Goal: Information Seeking & Learning: Understand process/instructions

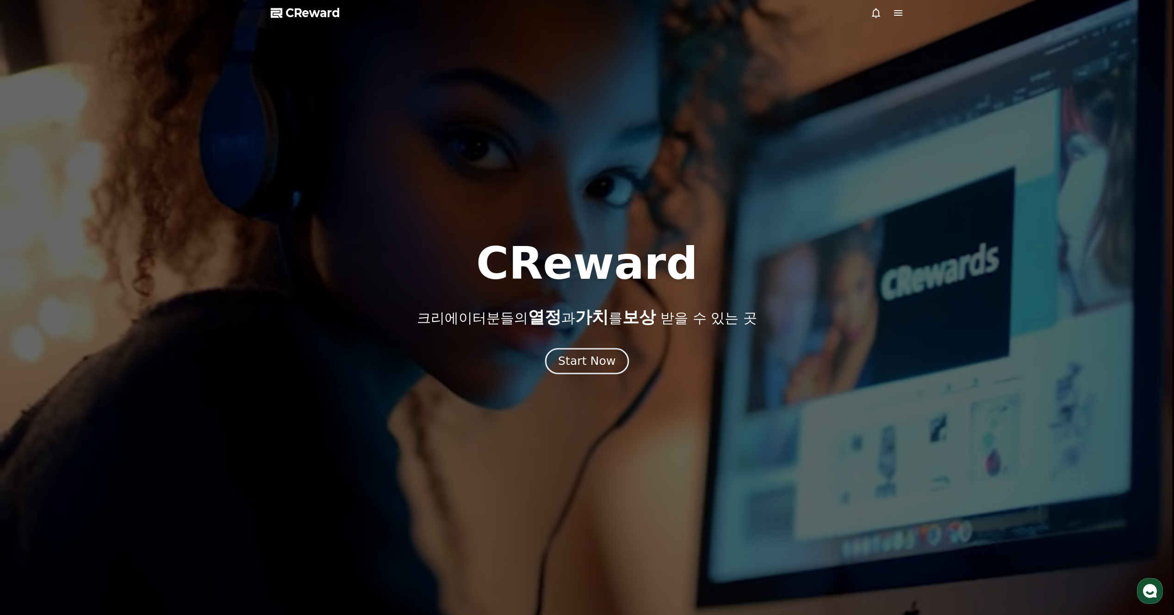
click at [589, 364] on div "Start Now" at bounding box center [586, 361] width 57 height 16
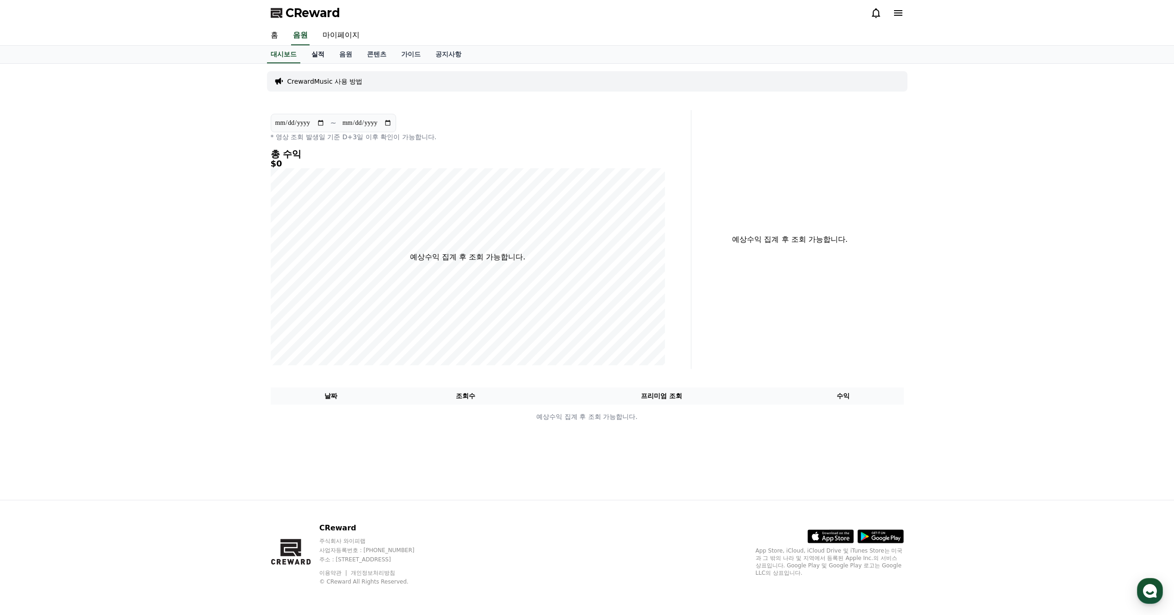
click at [316, 59] on link "실적" at bounding box center [318, 55] width 28 height 18
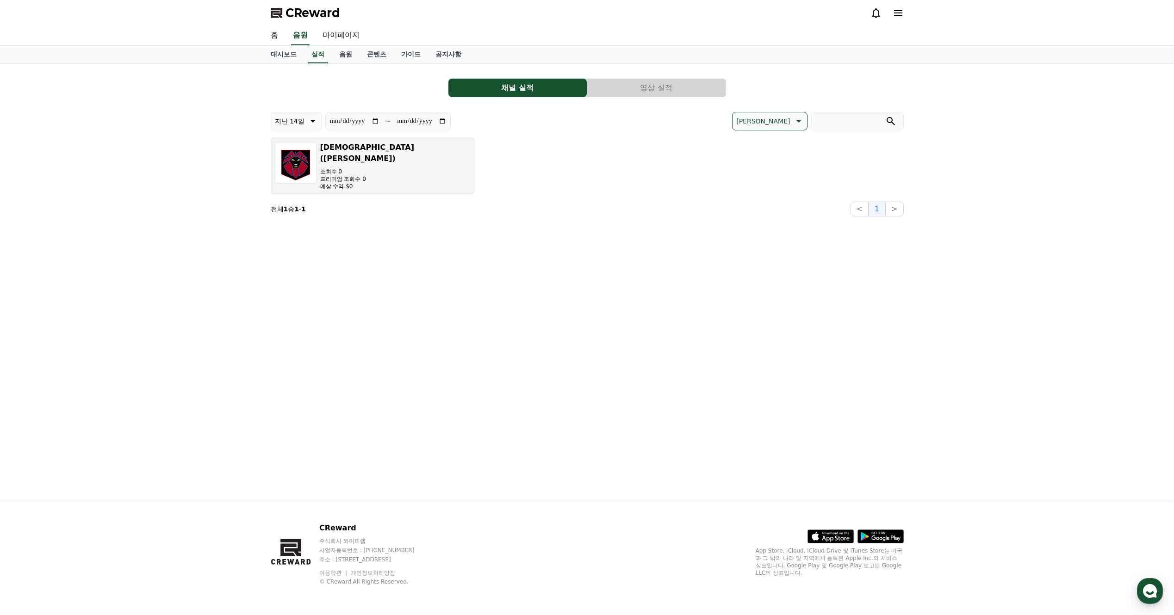
click at [406, 166] on button "사도왕 (SadoKing) 조회수 0 프리미엄 조회수 0 예상 수익 $0" at bounding box center [373, 166] width 204 height 56
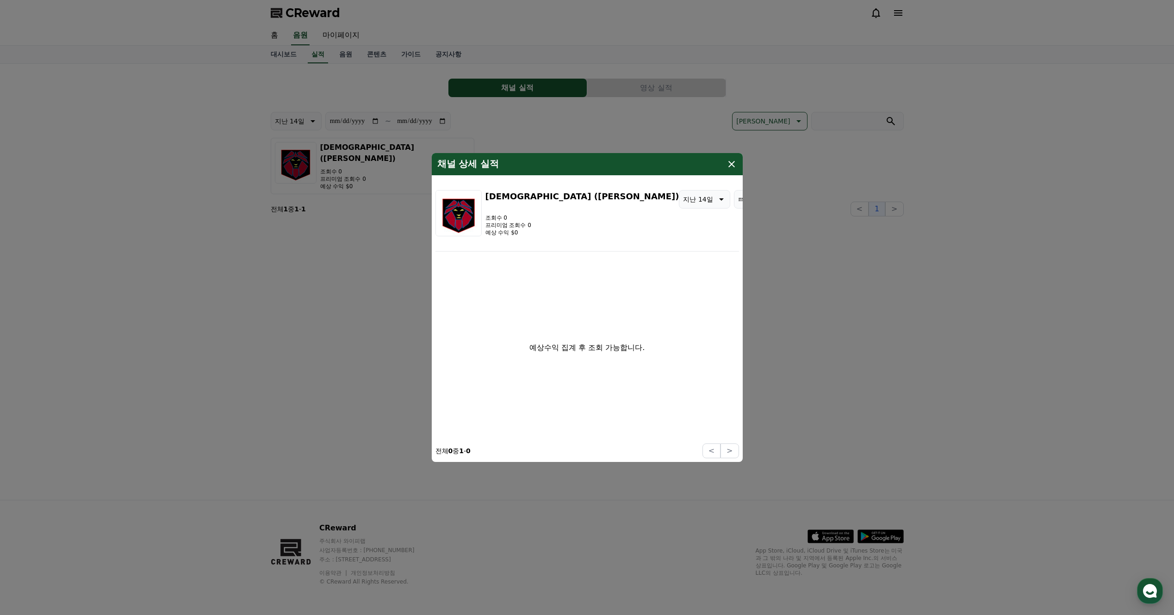
click at [579, 363] on div "예상수익 집계 후 조회 가능합니다." at bounding box center [587, 347] width 304 height 185
click at [736, 163] on icon "modal" at bounding box center [731, 164] width 11 height 11
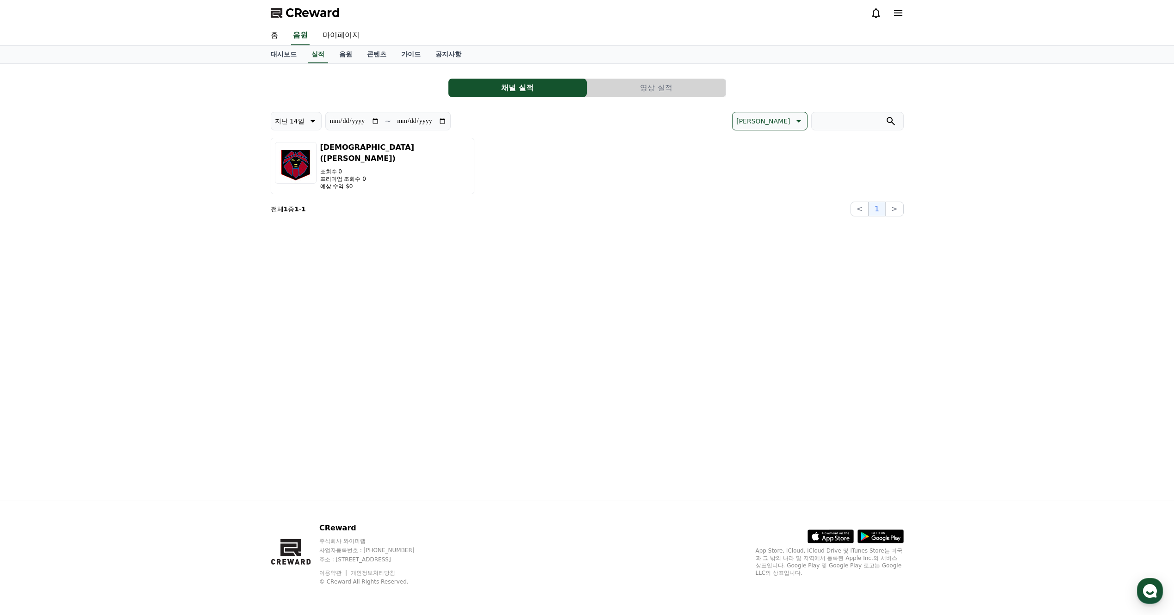
click at [654, 95] on button "영상 실적" at bounding box center [656, 88] width 138 height 19
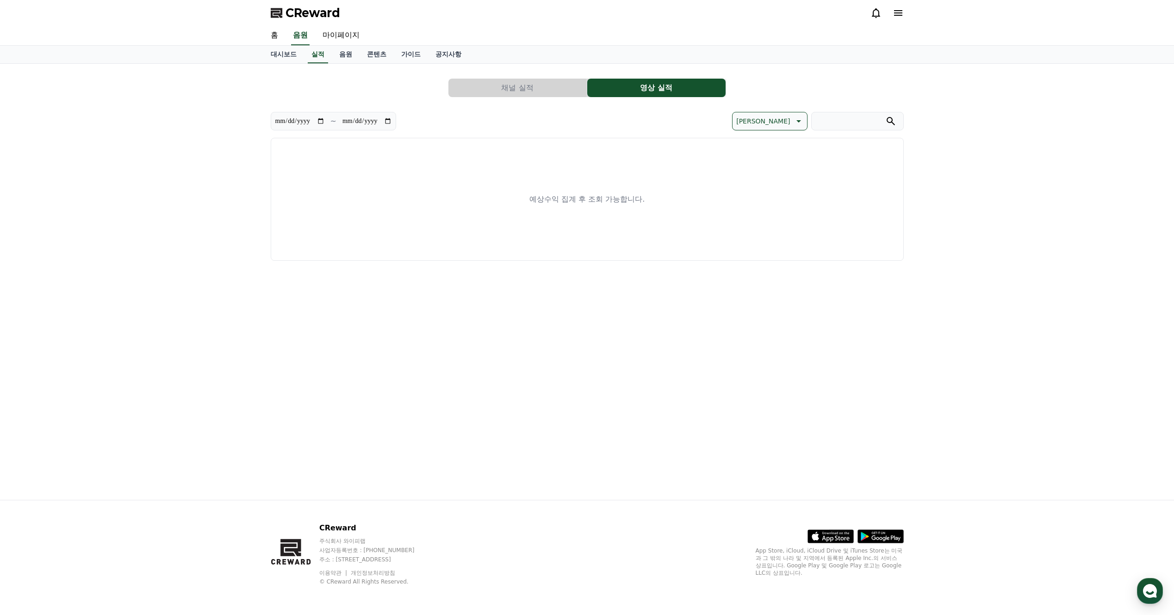
click at [492, 84] on button "채널 실적" at bounding box center [517, 88] width 138 height 19
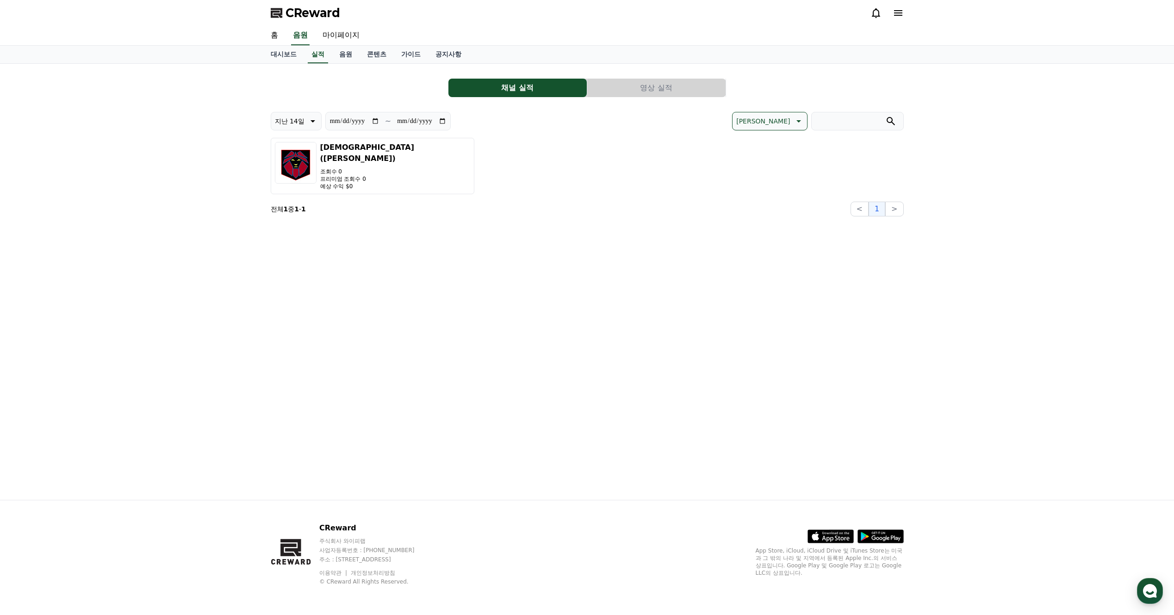
click at [664, 87] on button "영상 실적" at bounding box center [656, 88] width 138 height 19
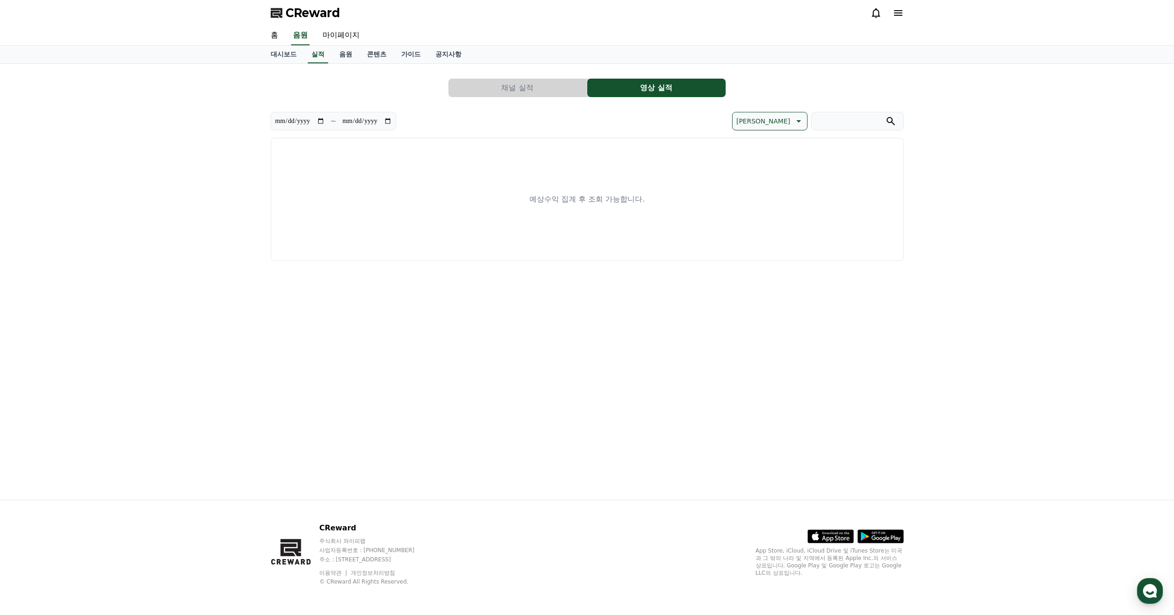
click at [599, 196] on p "예상수익 집계 후 조회 가능합니다." at bounding box center [586, 199] width 115 height 11
drag, startPoint x: 580, startPoint y: 217, endPoint x: 580, endPoint y: 224, distance: 7.9
click at [579, 217] on div "예상수익 집계 후 조회 가능합니다." at bounding box center [587, 199] width 633 height 123
drag, startPoint x: 580, startPoint y: 225, endPoint x: 608, endPoint y: 229, distance: 28.1
click at [581, 226] on div "예상수익 집계 후 조회 가능합니다." at bounding box center [587, 199] width 633 height 123
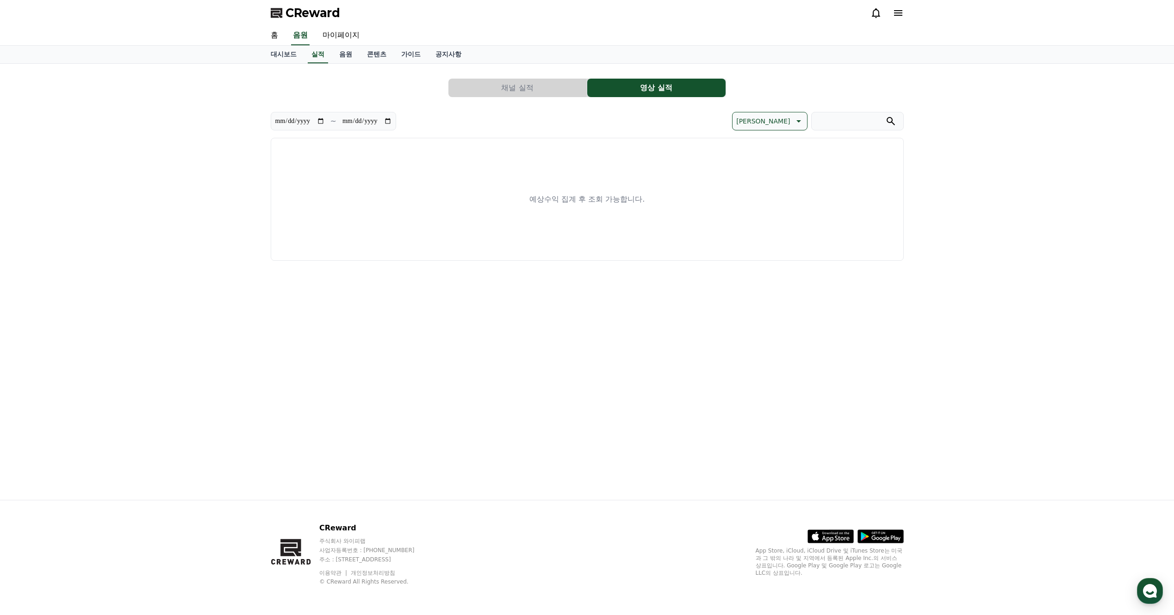
drag, startPoint x: 657, startPoint y: 192, endPoint x: 684, endPoint y: 177, distance: 31.5
click at [658, 189] on div "예상수익 집계 후 조회 가능합니다." at bounding box center [587, 199] width 633 height 123
drag, startPoint x: 474, startPoint y: 309, endPoint x: 476, endPoint y: 299, distance: 10.4
click at [474, 307] on div "**********" at bounding box center [587, 282] width 648 height 436
click at [504, 86] on button "채널 실적" at bounding box center [517, 88] width 138 height 19
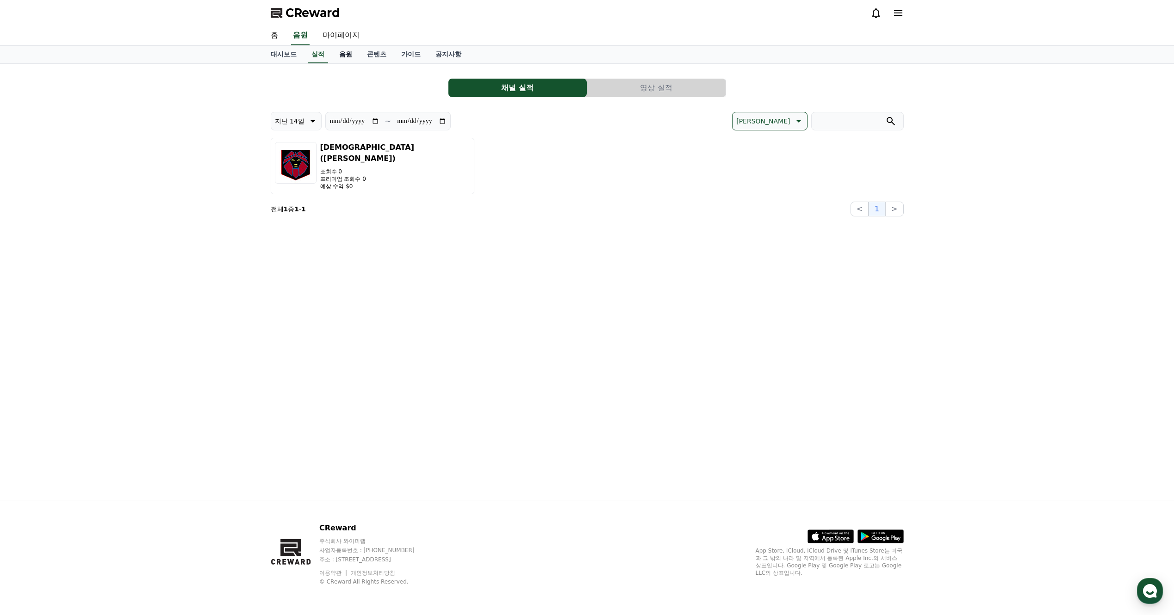
click at [346, 54] on link "음원" at bounding box center [346, 55] width 28 height 18
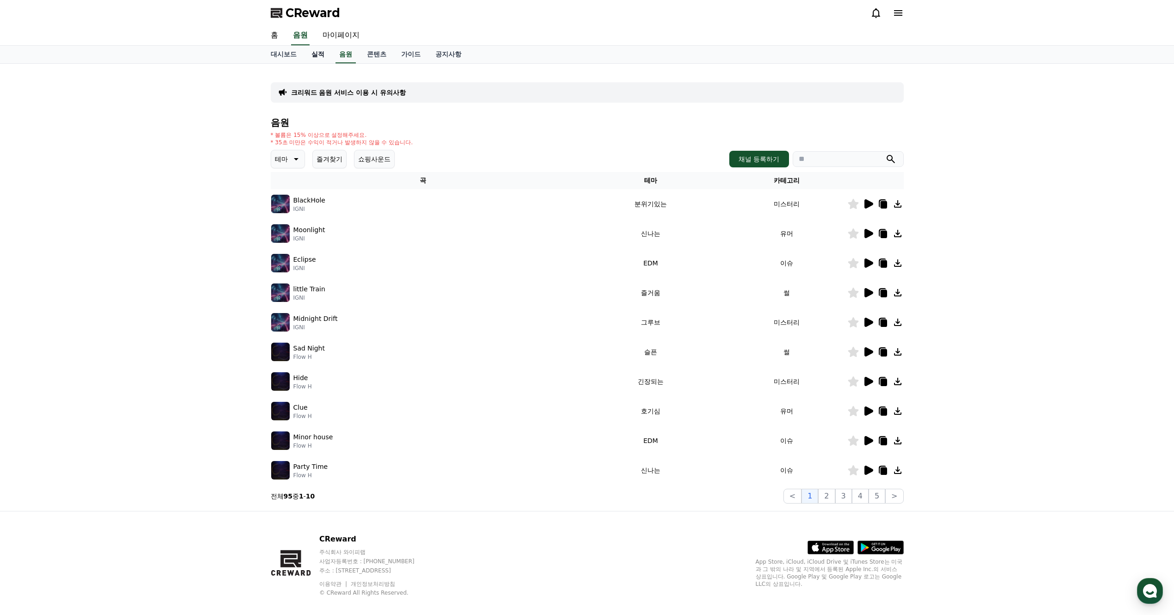
click at [307, 54] on link "실적" at bounding box center [318, 55] width 28 height 18
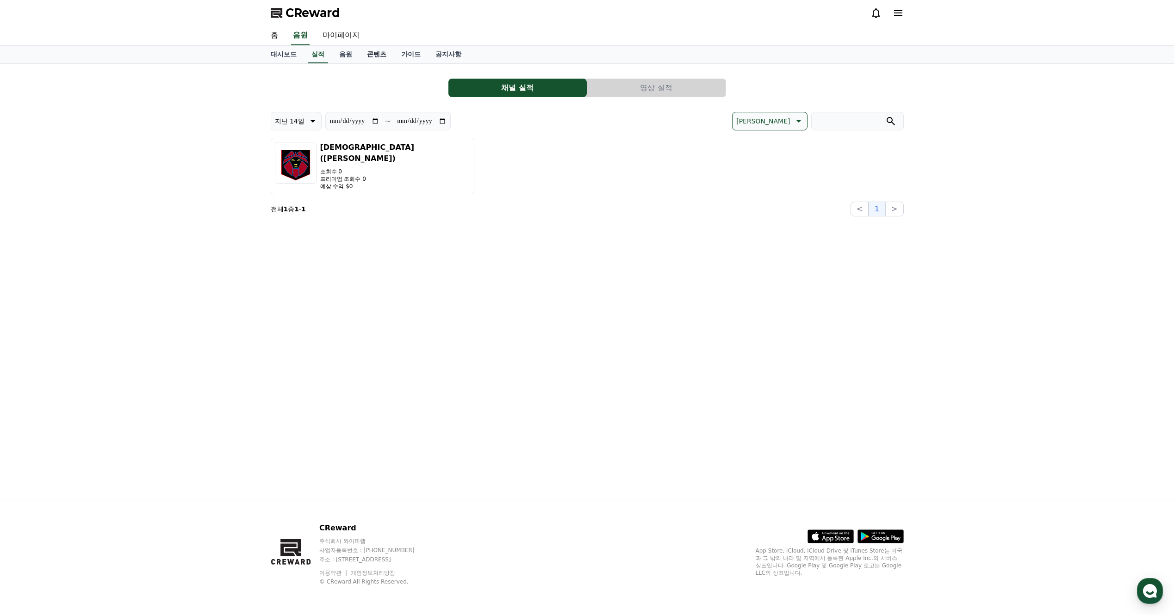
click at [379, 53] on link "콘텐츠" at bounding box center [377, 55] width 34 height 18
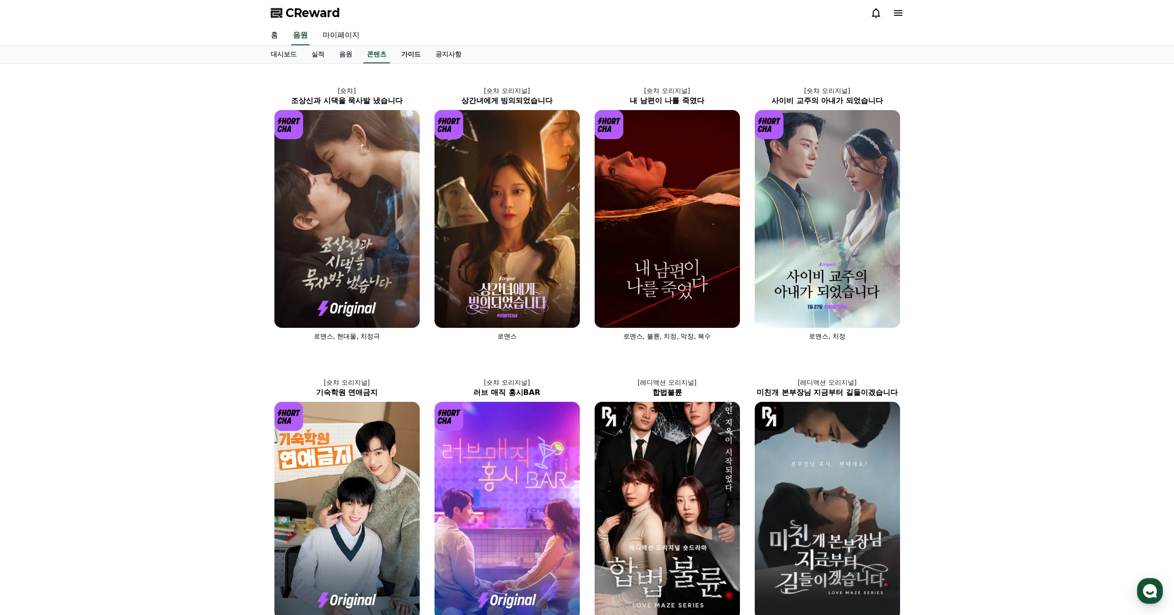
click at [409, 56] on link "가이드" at bounding box center [411, 55] width 34 height 18
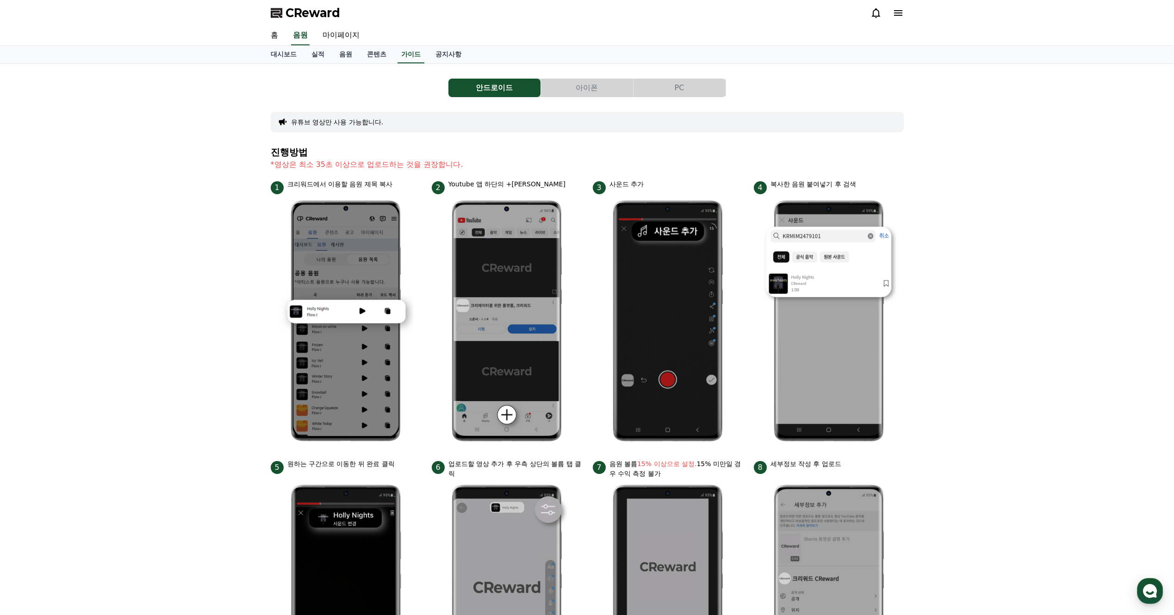
click at [662, 89] on button "PC" at bounding box center [679, 88] width 92 height 19
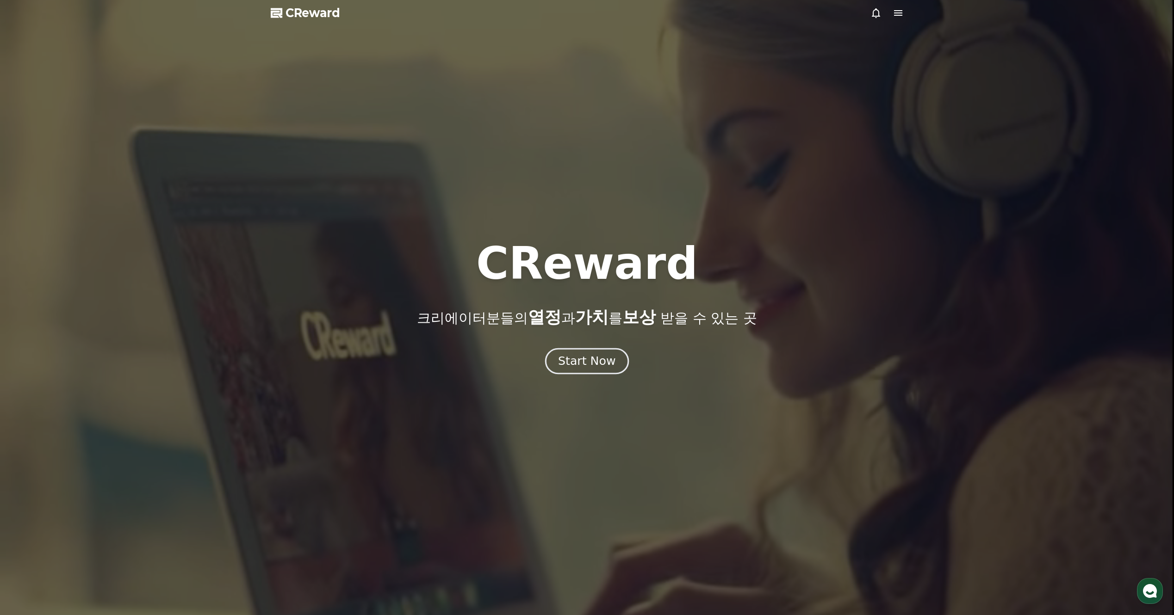
click at [591, 360] on div "Start Now" at bounding box center [586, 361] width 57 height 16
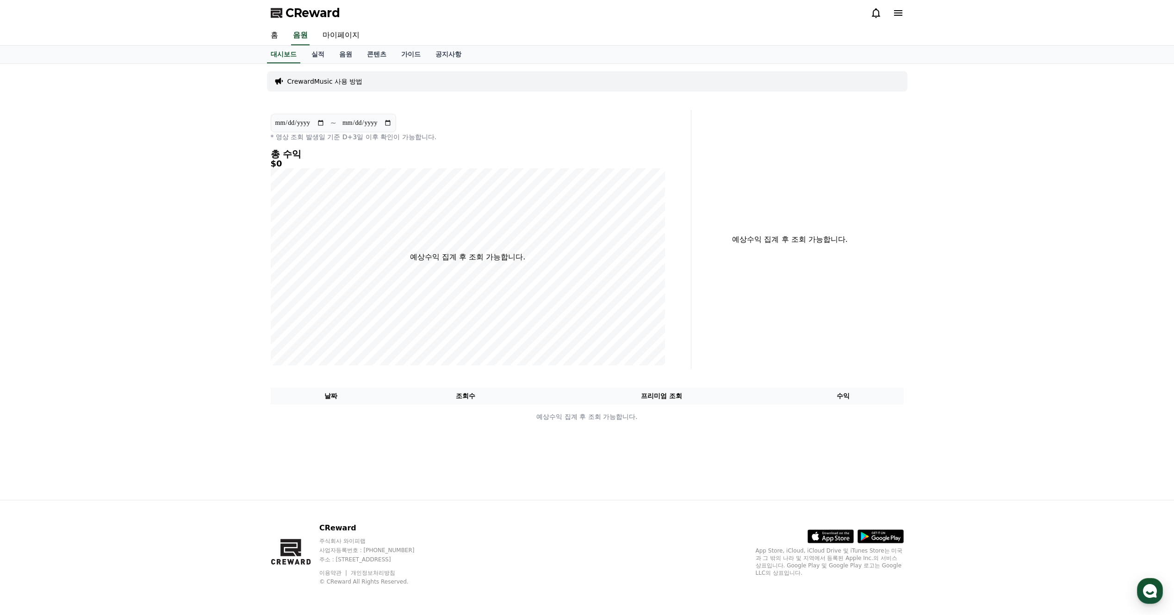
click at [323, 81] on p "CrewardMusic 사용 방법" at bounding box center [324, 81] width 75 height 9
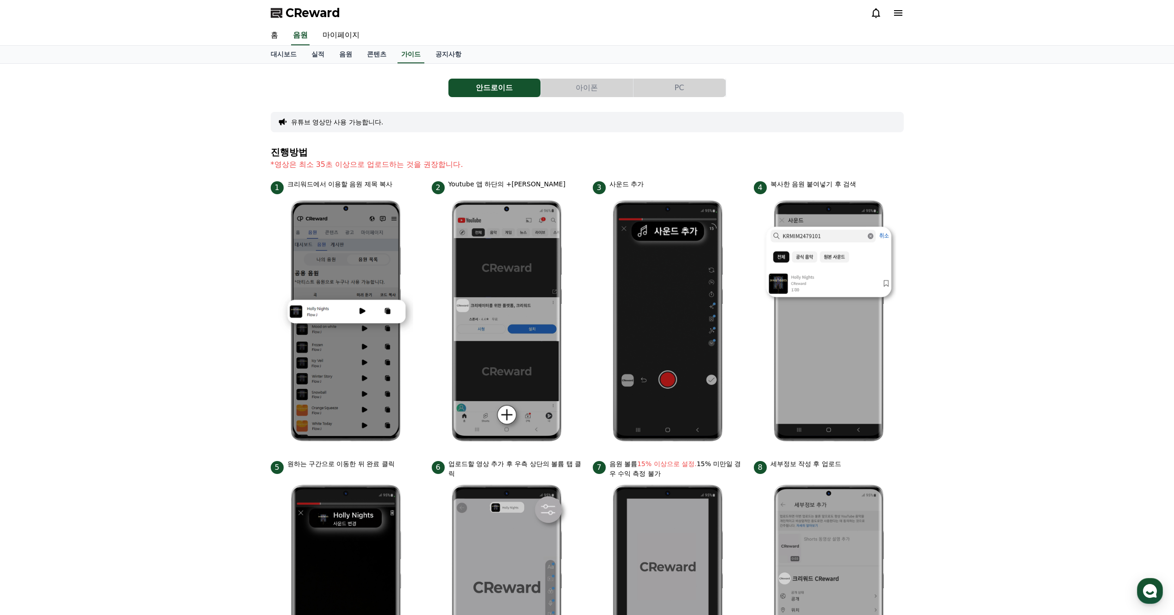
click at [652, 94] on button "PC" at bounding box center [679, 88] width 92 height 19
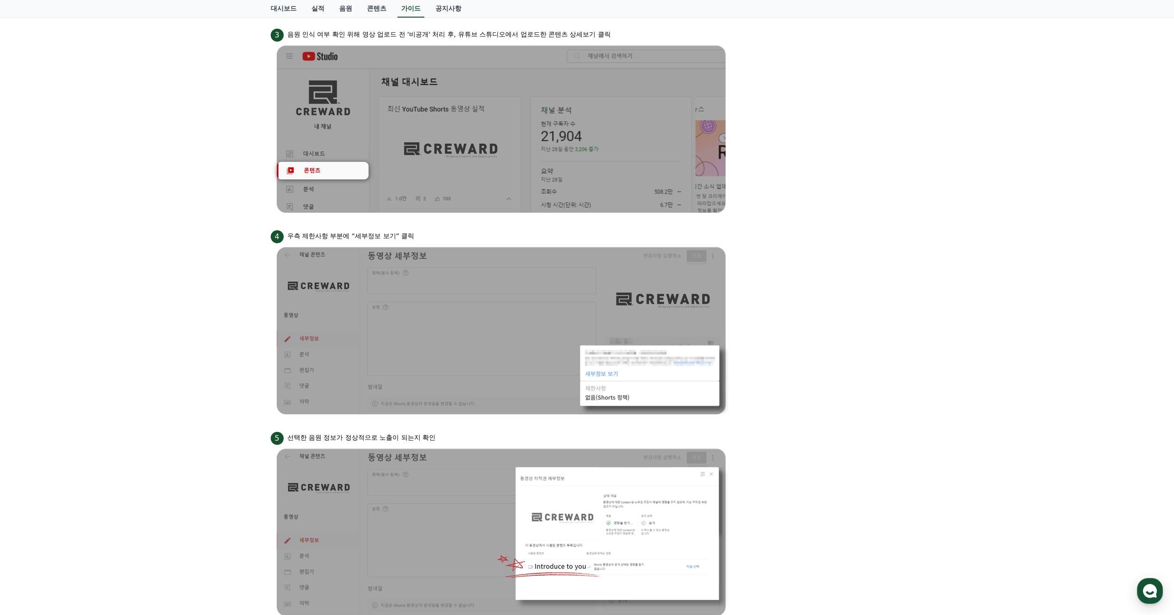
scroll to position [602, 0]
